Goal: Transaction & Acquisition: Purchase product/service

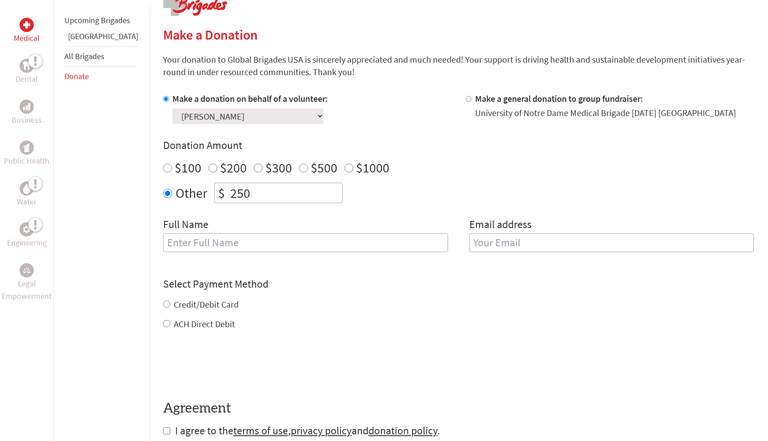
scroll to position [181, 0]
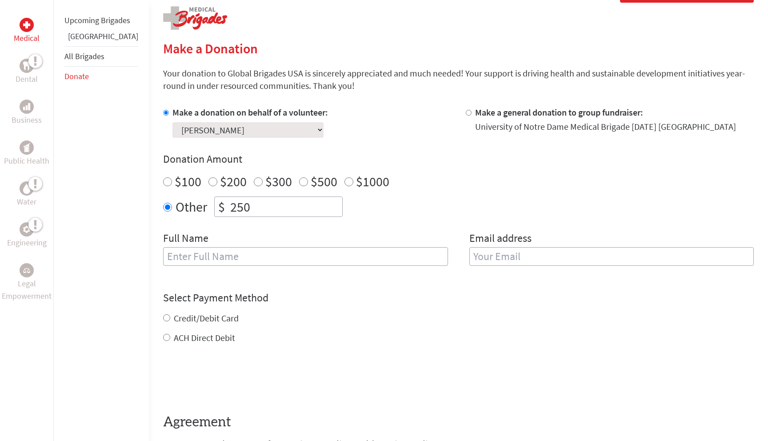
click at [272, 200] on input "250" at bounding box center [285, 207] width 114 height 20
type input "2"
click at [398, 206] on div "Other $" at bounding box center [458, 206] width 591 height 20
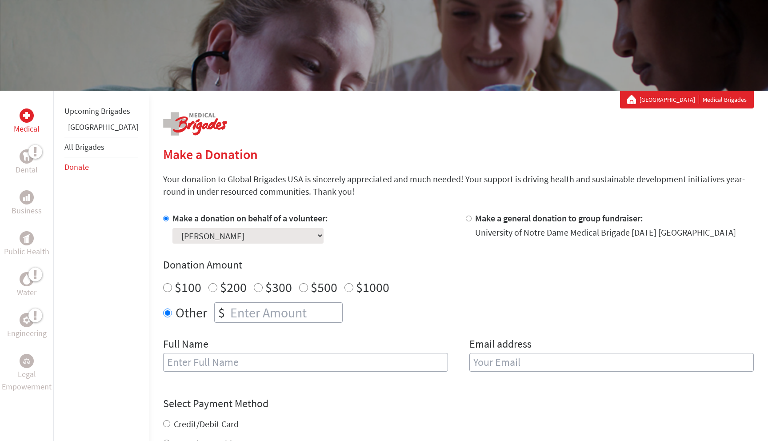
scroll to position [0, 0]
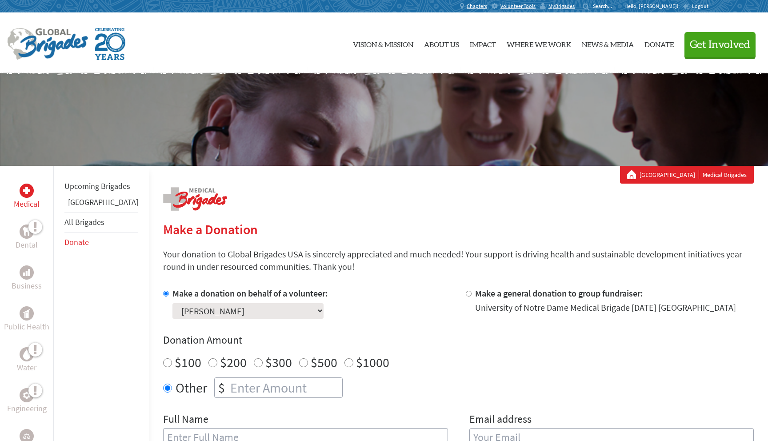
click at [696, 6] on span "Logout" at bounding box center [700, 6] width 16 height 7
click at [251, 306] on select "Select a volunteer... Abigail Collins Alina Sarinana Andy Nunn Annaliese Ludvig…" at bounding box center [247, 311] width 151 height 16
click at [172, 303] on select "Select a volunteer... Abigail Collins Alina Sarinana Andy Nunn Annaliese Ludvig…" at bounding box center [247, 311] width 151 height 16
click at [643, 8] on span "MyBrigades" at bounding box center [651, 6] width 26 height 7
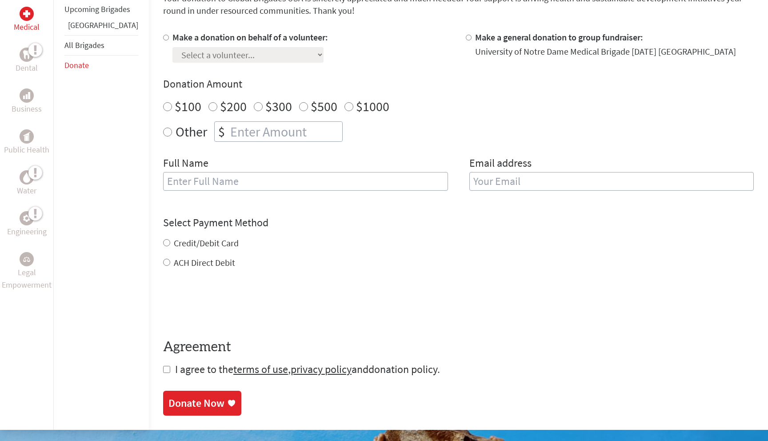
scroll to position [257, 0]
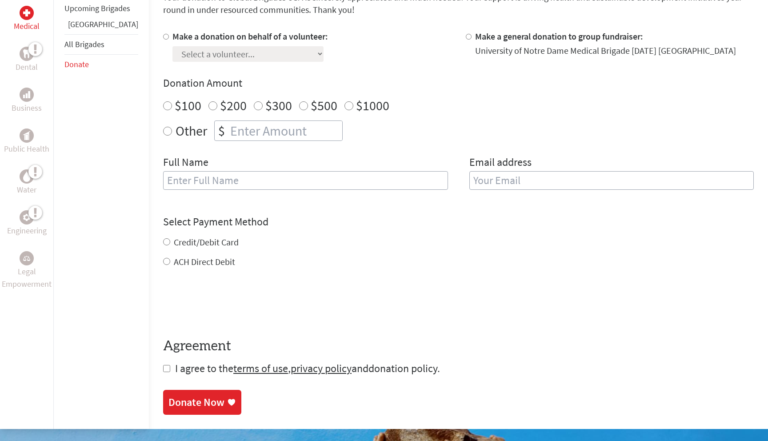
click at [384, 371] on link "donation policy" at bounding box center [402, 368] width 69 height 14
